Goal: Transaction & Acquisition: Subscribe to service/newsletter

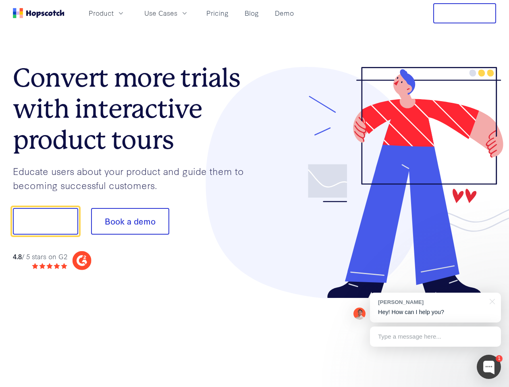
click at [255, 193] on div at bounding box center [376, 183] width 242 height 232
click at [114, 13] on span "Product" at bounding box center [101, 13] width 25 height 10
click at [177, 13] on span "Use Cases" at bounding box center [160, 13] width 33 height 10
click at [465, 13] on button "Free Trial" at bounding box center [464, 13] width 63 height 20
click at [45, 221] on button "Show me!" at bounding box center [45, 221] width 65 height 27
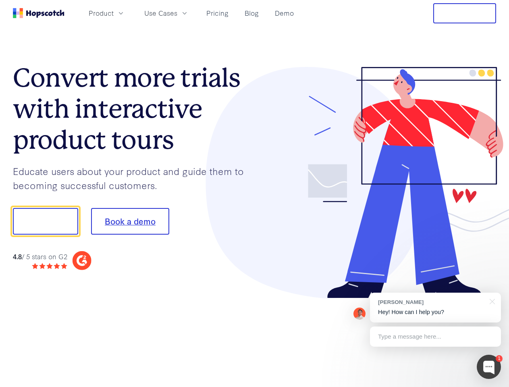
click at [130, 221] on button "Book a demo" at bounding box center [130, 221] width 78 height 27
click at [489, 367] on div at bounding box center [489, 367] width 24 height 24
click at [435, 307] on div "[PERSON_NAME] Hey! How can I help you?" at bounding box center [435, 307] width 131 height 30
click at [491, 301] on div at bounding box center [491, 300] width 20 height 17
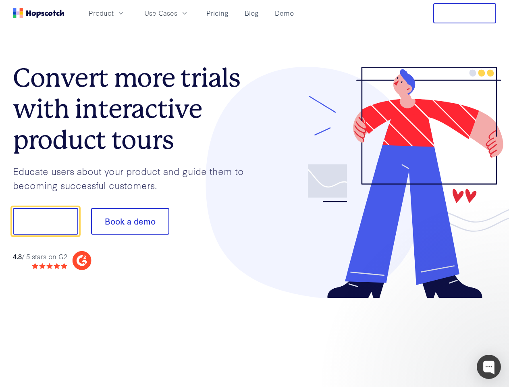
click at [435, 336] on div at bounding box center [425, 274] width 151 height 161
